Goal: Transaction & Acquisition: Purchase product/service

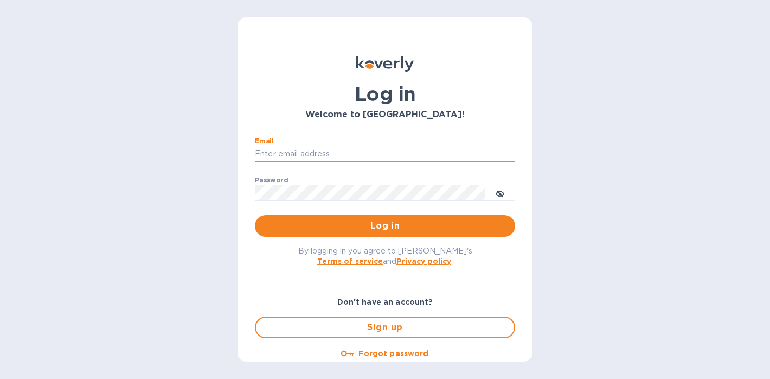
type input "[PERSON_NAME][EMAIL_ADDRESS][DOMAIN_NAME]"
click at [383, 225] on button "Log in" at bounding box center [385, 226] width 260 height 22
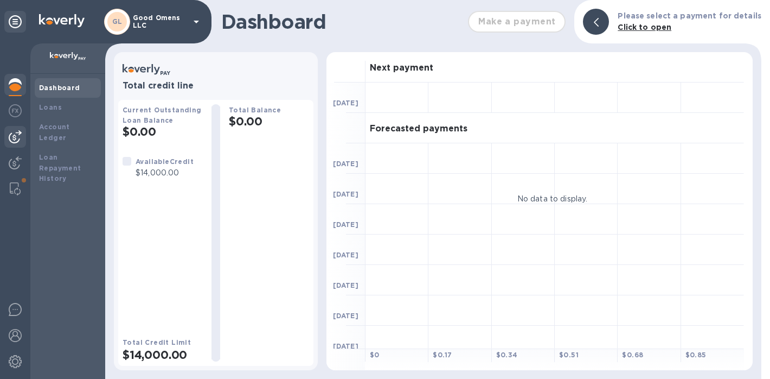
click at [14, 135] on img at bounding box center [15, 136] width 13 height 13
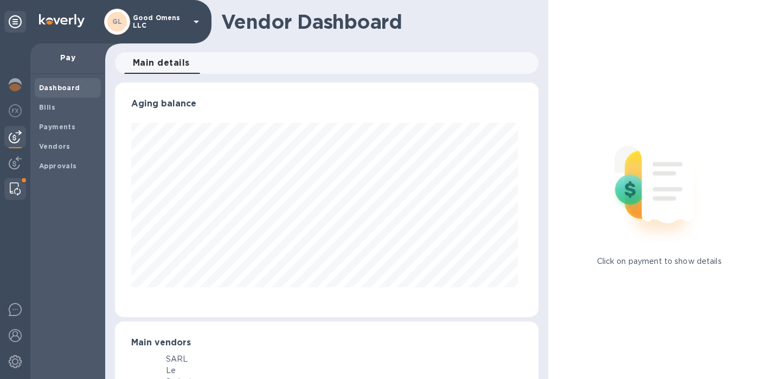
scroll to position [234, 420]
click at [14, 183] on img at bounding box center [15, 188] width 11 height 13
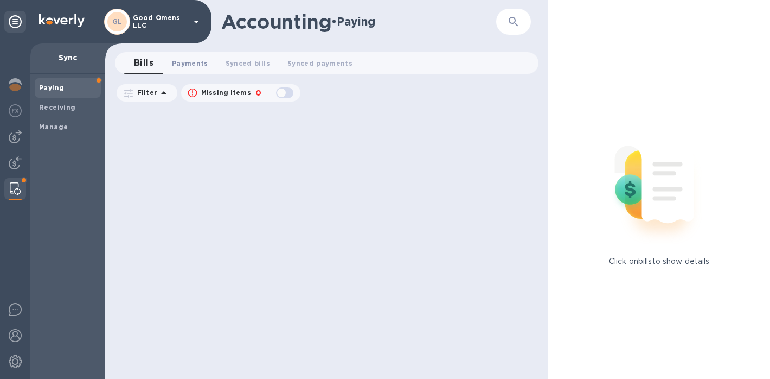
click at [188, 65] on span "Payments 0" at bounding box center [190, 62] width 36 height 11
click at [76, 124] on span "Manage" at bounding box center [67, 126] width 57 height 11
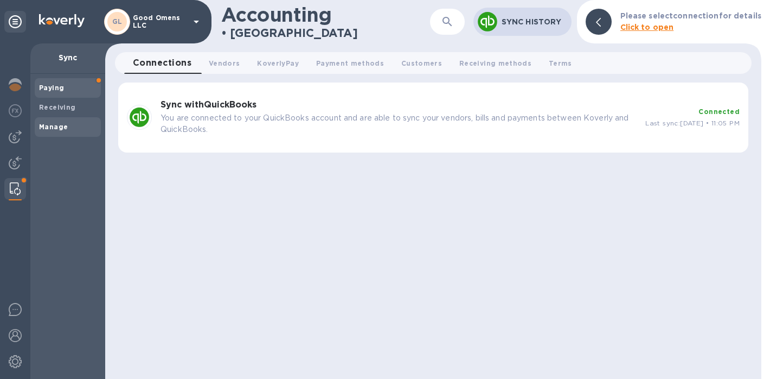
click at [81, 85] on span "Paying" at bounding box center [67, 87] width 57 height 11
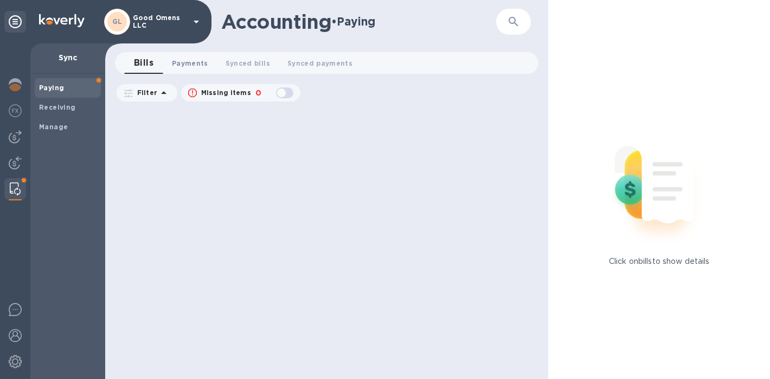
click at [170, 62] on button "Payments 0" at bounding box center [190, 63] width 54 height 22
click at [148, 60] on span "Bills 0" at bounding box center [144, 62] width 16 height 11
click at [22, 140] on div at bounding box center [15, 137] width 22 height 22
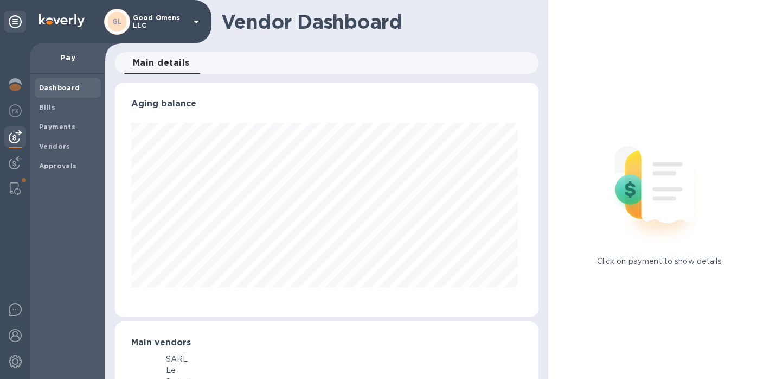
scroll to position [234, 420]
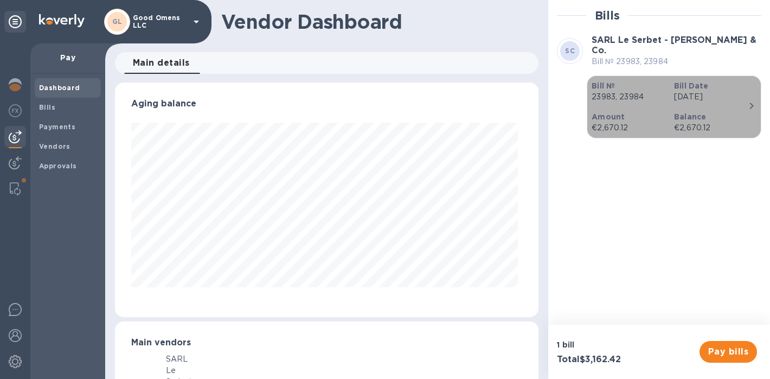
click at [713, 103] on div "Bill Date Jun 13th 2025" at bounding box center [711, 91] width 82 height 31
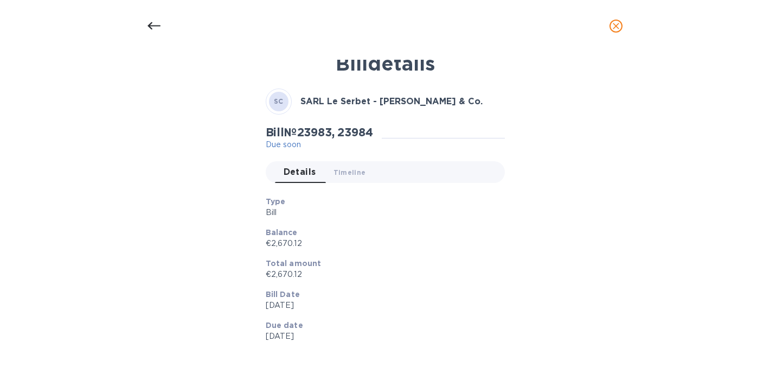
scroll to position [16, 0]
click at [616, 27] on icon "close" at bounding box center [616, 26] width 11 height 11
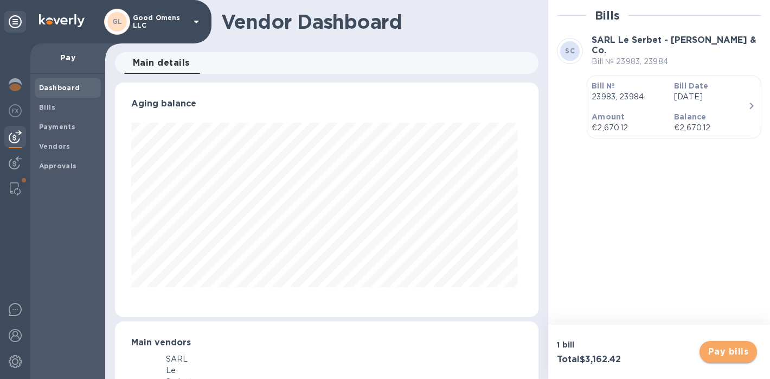
click at [733, 350] on span "Pay bills" at bounding box center [728, 351] width 40 height 13
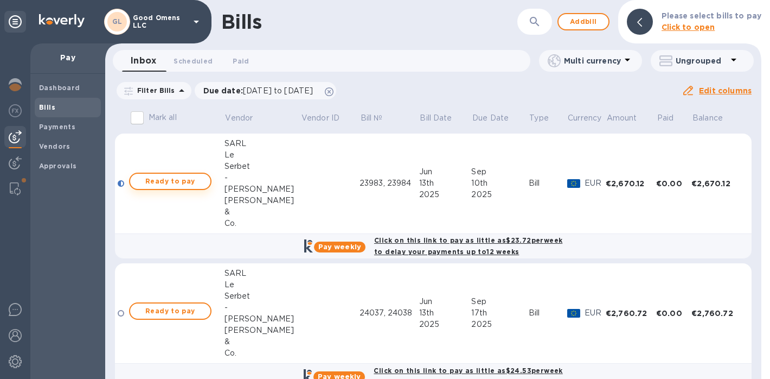
click at [196, 180] on span "Ready to pay" at bounding box center [170, 181] width 63 height 13
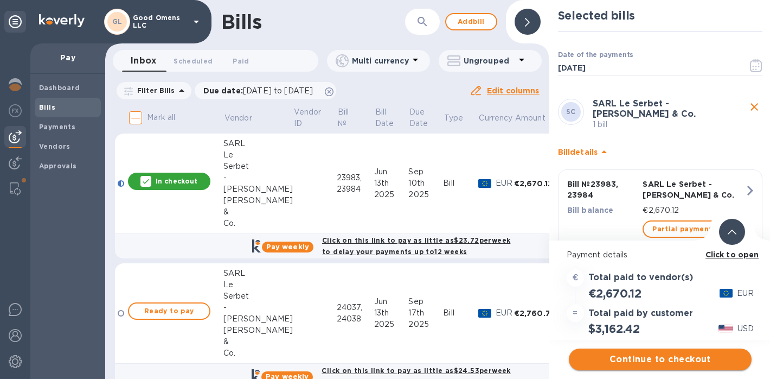
click at [641, 361] on span "Continue to checkout" at bounding box center [660, 359] width 165 height 13
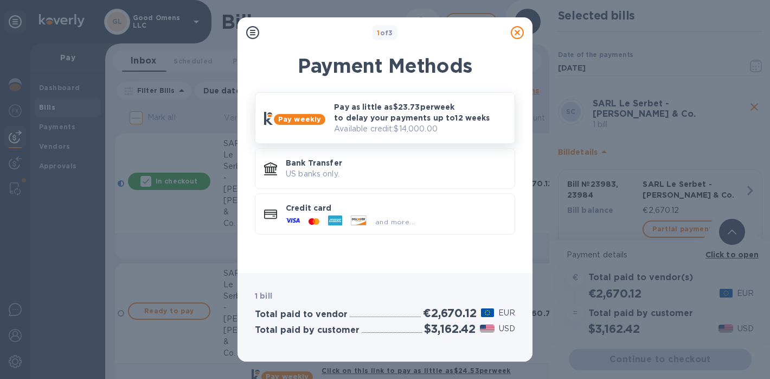
click at [393, 126] on p "Available credit: $14,000.00" at bounding box center [420, 128] width 172 height 11
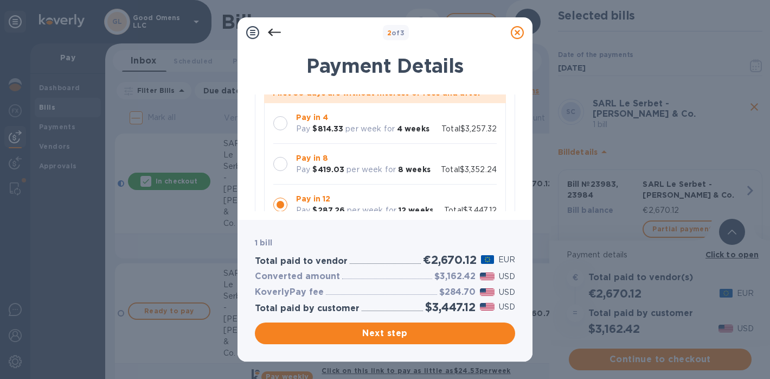
scroll to position [104, 0]
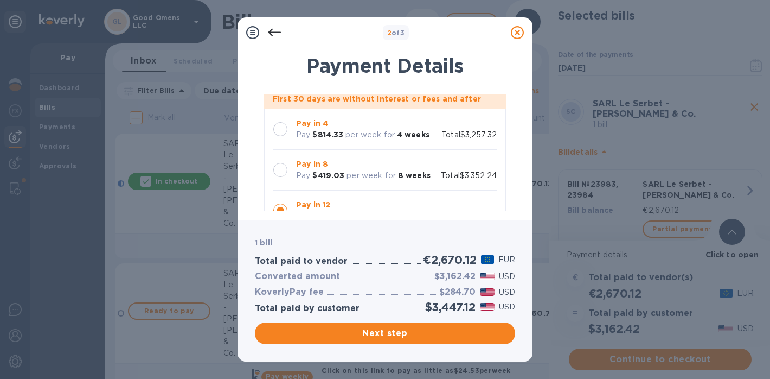
click at [391, 136] on p "per week for" at bounding box center [369, 134] width 49 height 11
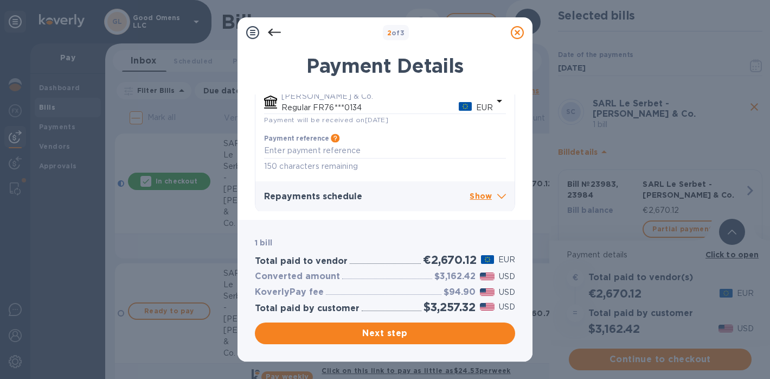
scroll to position [341, 0]
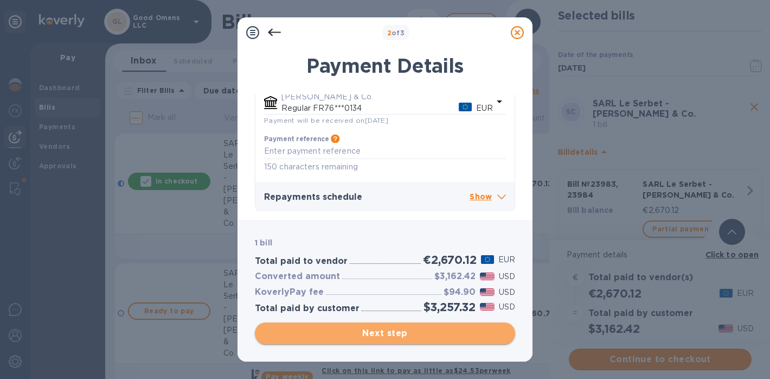
click at [404, 331] on span "Next step" at bounding box center [385, 332] width 243 height 13
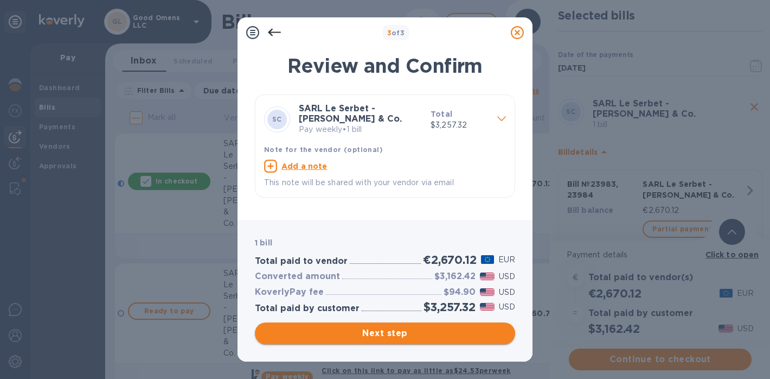
click at [372, 330] on span "Next step" at bounding box center [385, 332] width 243 height 13
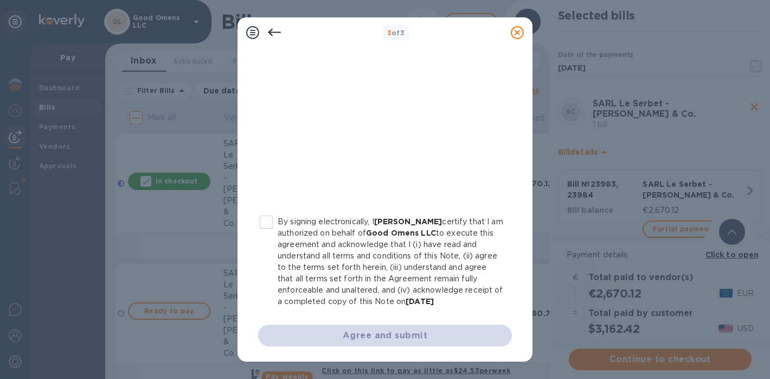
scroll to position [228, 0]
click at [267, 221] on input "By signing electronically, I Elijah Tubbs certify that I am authorized on behal…" at bounding box center [266, 221] width 23 height 23
checkbox input "true"
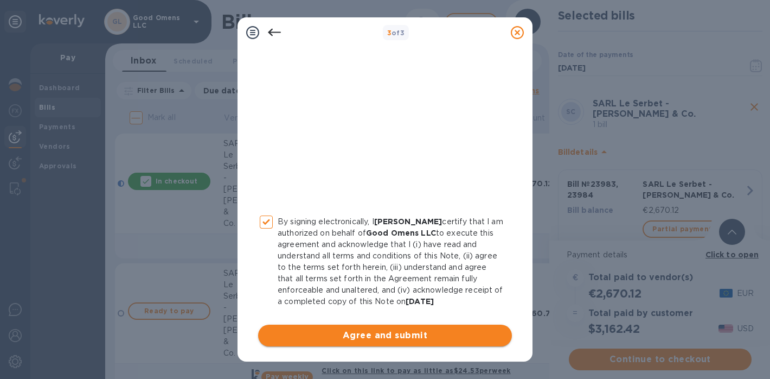
click at [308, 333] on span "Agree and submit" at bounding box center [385, 335] width 236 height 13
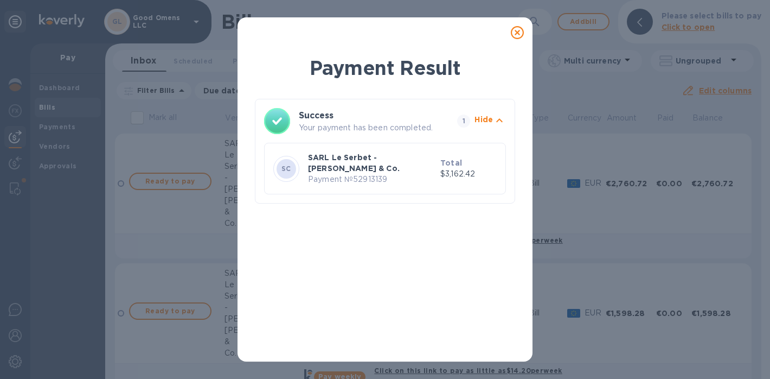
click at [516, 34] on icon at bounding box center [517, 32] width 13 height 13
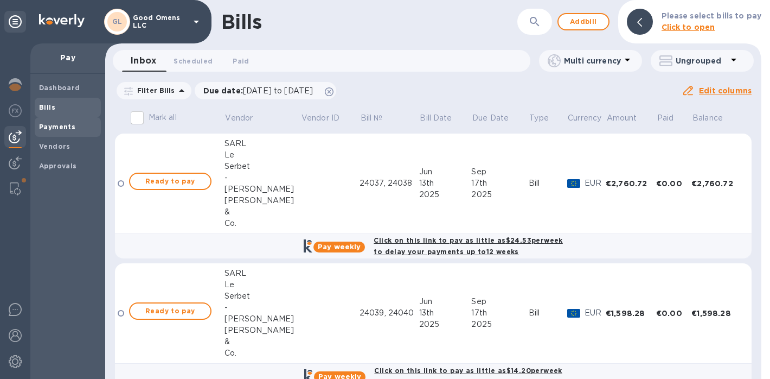
click at [70, 129] on b "Payments" at bounding box center [57, 127] width 36 height 8
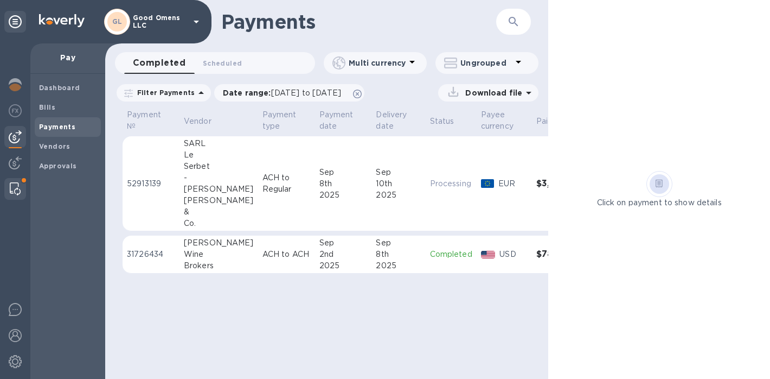
click at [14, 188] on img at bounding box center [15, 188] width 11 height 13
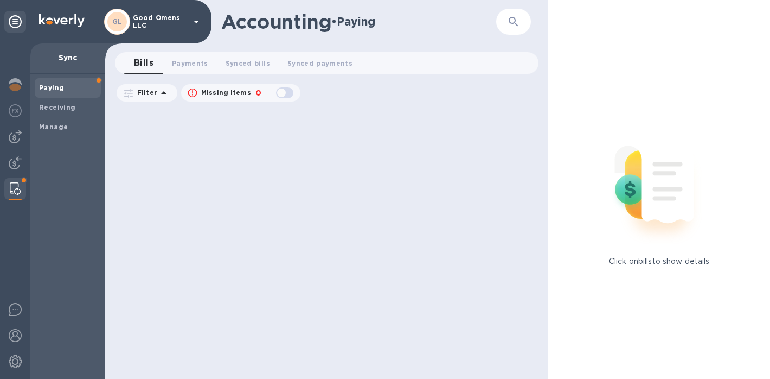
click at [160, 58] on button "Bills 0" at bounding box center [143, 63] width 39 height 22
click at [174, 62] on span "Payments 0" at bounding box center [190, 62] width 36 height 11
click at [74, 103] on span "Receiving" at bounding box center [67, 107] width 57 height 11
click at [75, 85] on span "Paying" at bounding box center [67, 87] width 57 height 11
click at [306, 65] on span "Synced payments 0" at bounding box center [319, 62] width 65 height 11
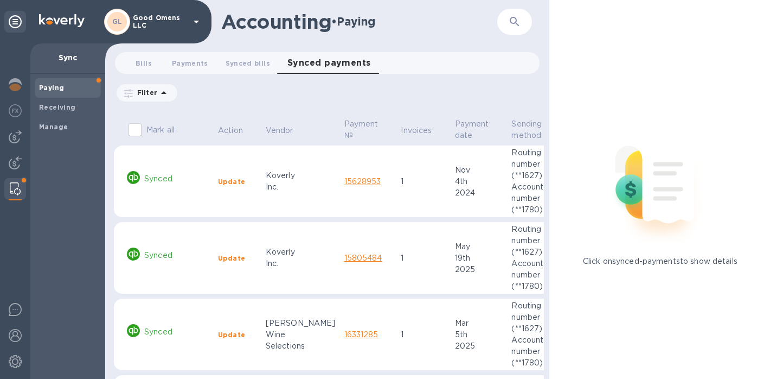
scroll to position [2934, 0]
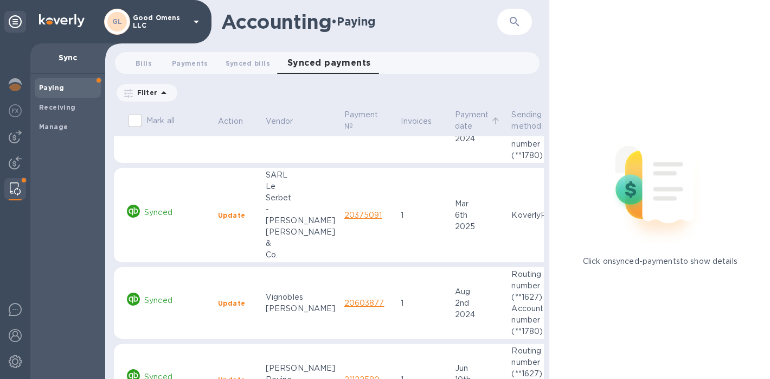
click at [459, 112] on p "Payment date" at bounding box center [472, 120] width 34 height 23
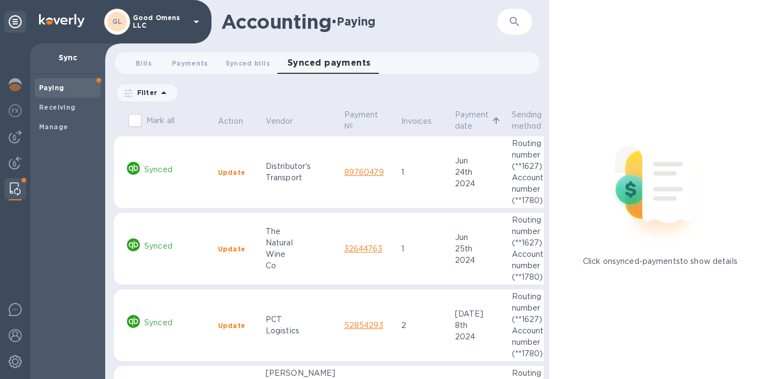
click at [458, 112] on p "Payment date" at bounding box center [472, 120] width 34 height 23
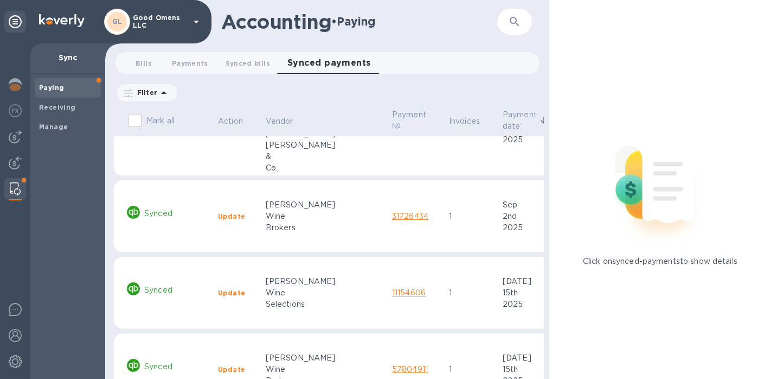
scroll to position [55, 0]
click at [23, 140] on div at bounding box center [15, 137] width 22 height 22
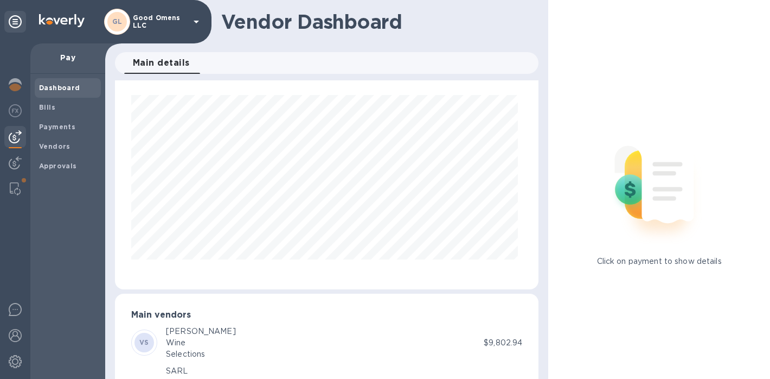
scroll to position [23, 0]
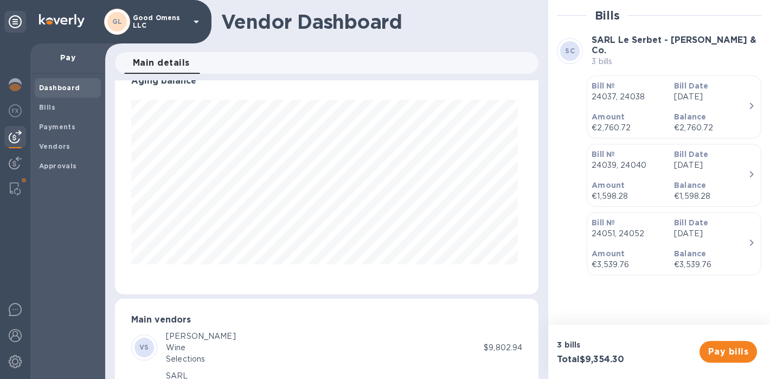
click at [643, 98] on p "24037, 24038" at bounding box center [629, 96] width 74 height 11
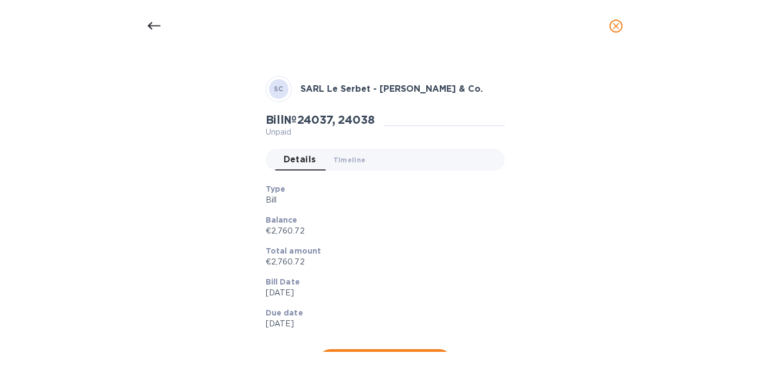
scroll to position [30, 0]
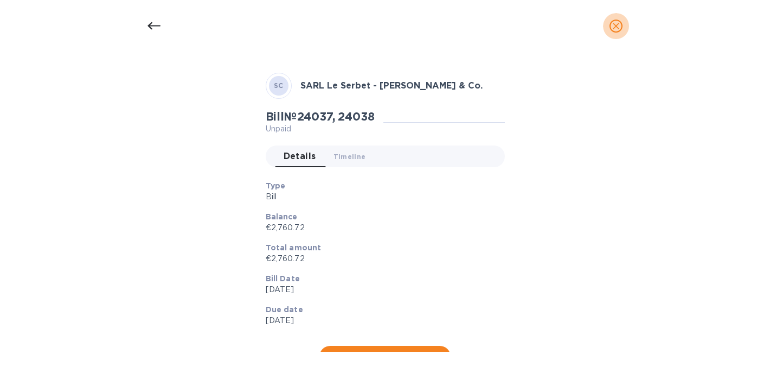
click at [612, 24] on icon "close" at bounding box center [616, 26] width 11 height 11
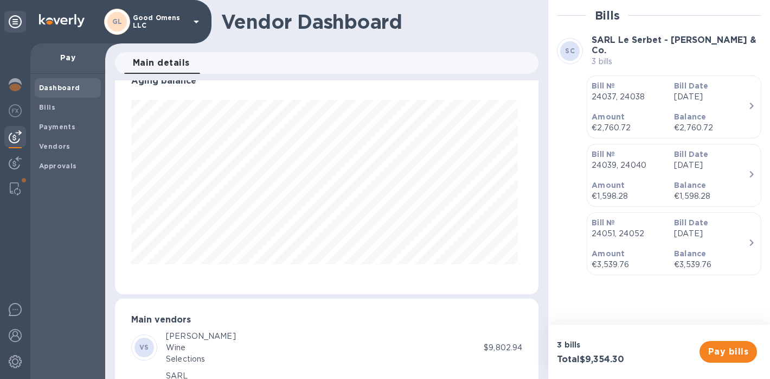
click at [655, 185] on p "Amount" at bounding box center [629, 185] width 74 height 11
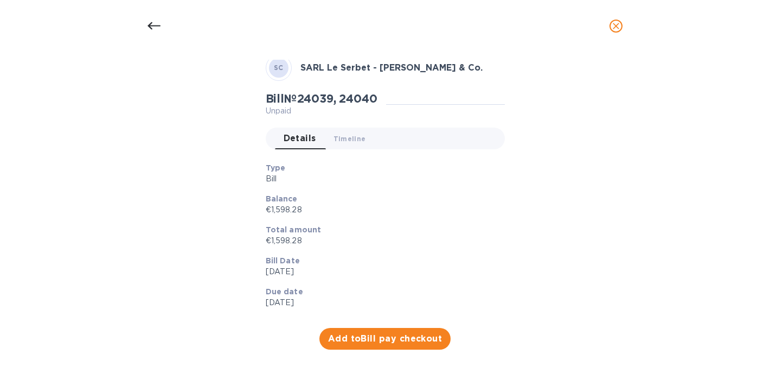
click at [617, 23] on icon "close" at bounding box center [616, 26] width 11 height 11
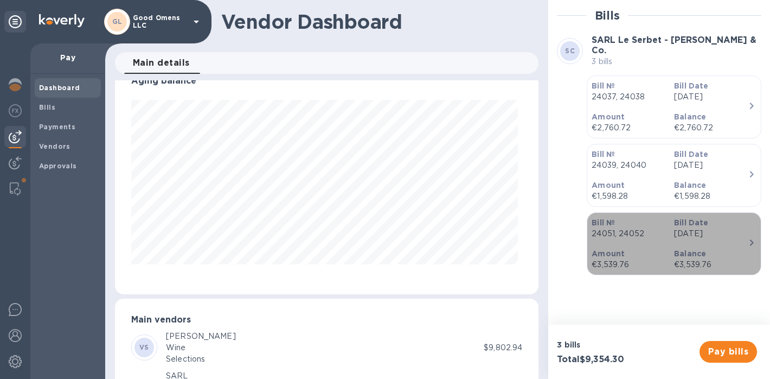
click at [678, 251] on b "Balance" at bounding box center [690, 253] width 32 height 9
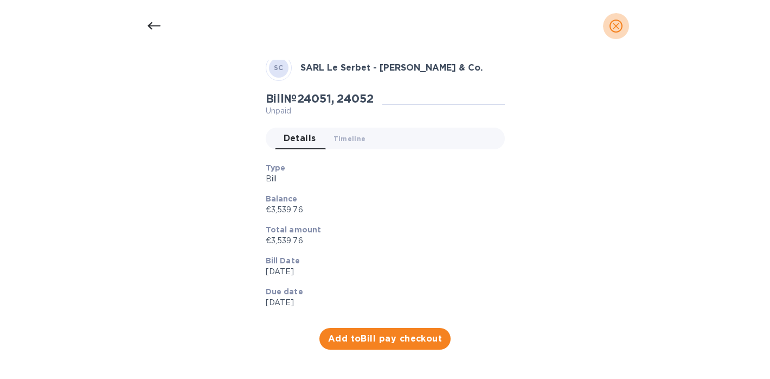
click at [626, 21] on button "close" at bounding box center [616, 26] width 26 height 26
